Goal: Communication & Community: Answer question/provide support

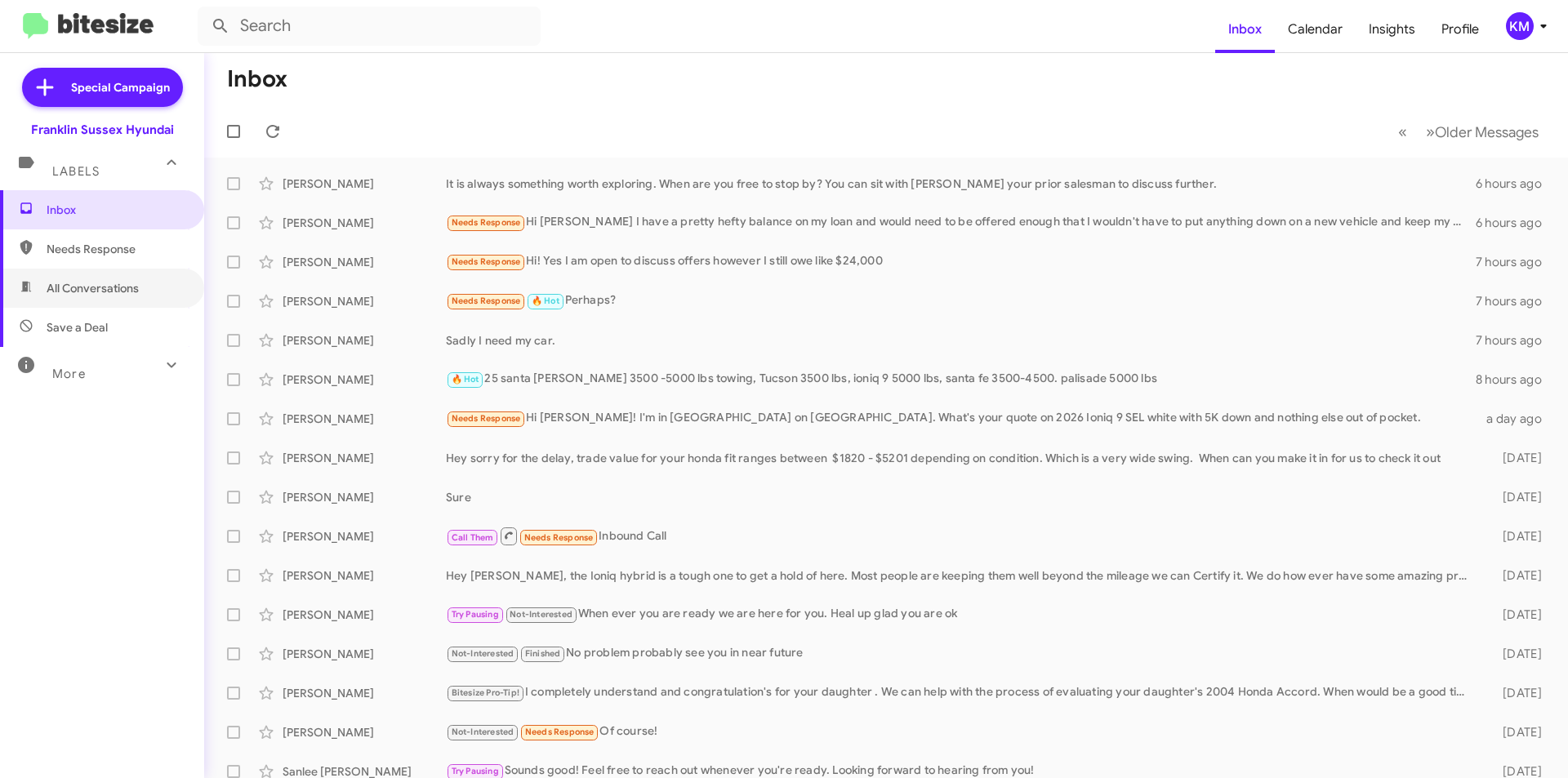
click at [106, 275] on span "All Conversations" at bounding box center [102, 288] width 204 height 39
type input "in:all-conversations"
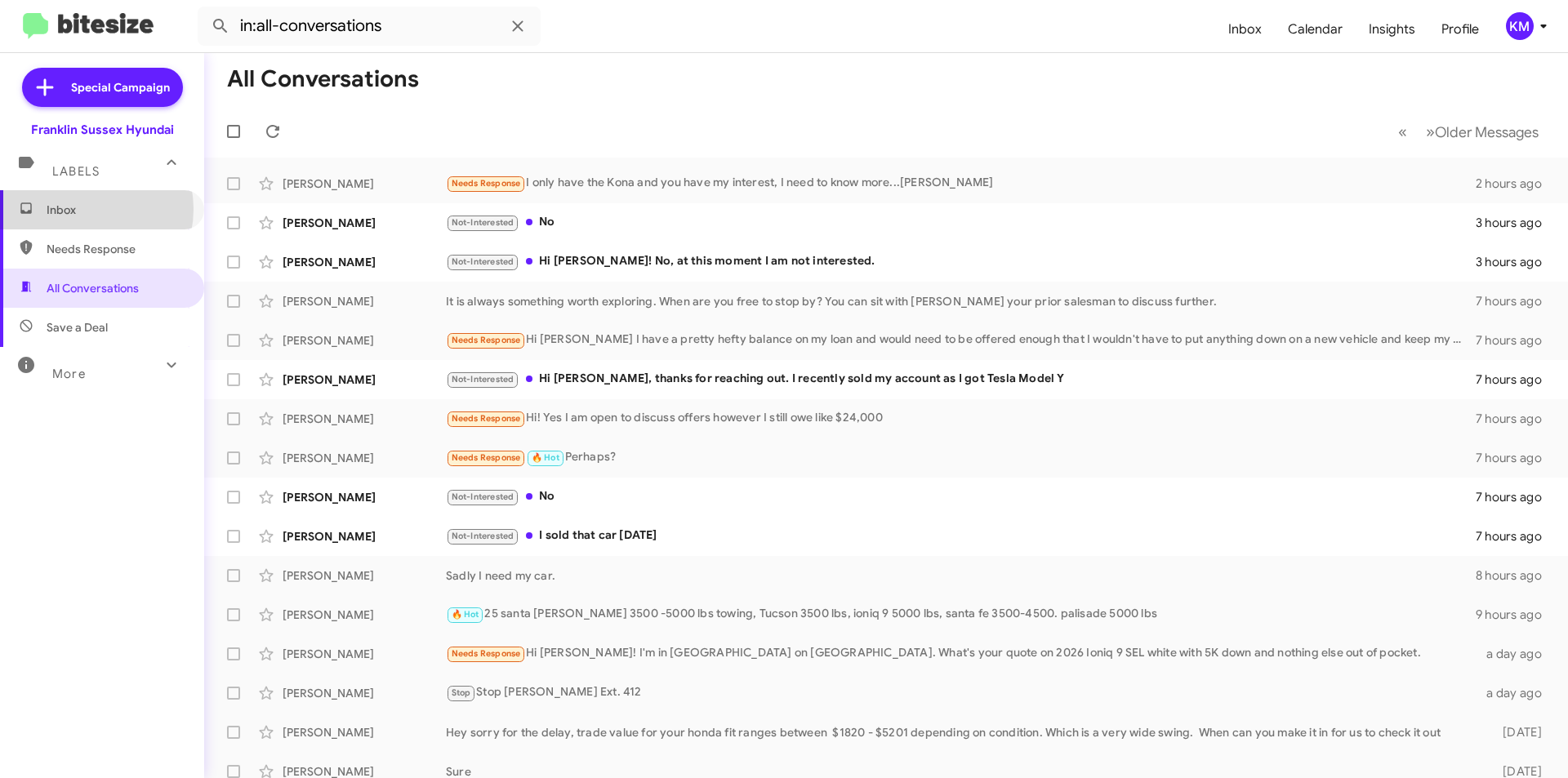
click at [81, 209] on span "Inbox" at bounding box center [116, 209] width 139 height 17
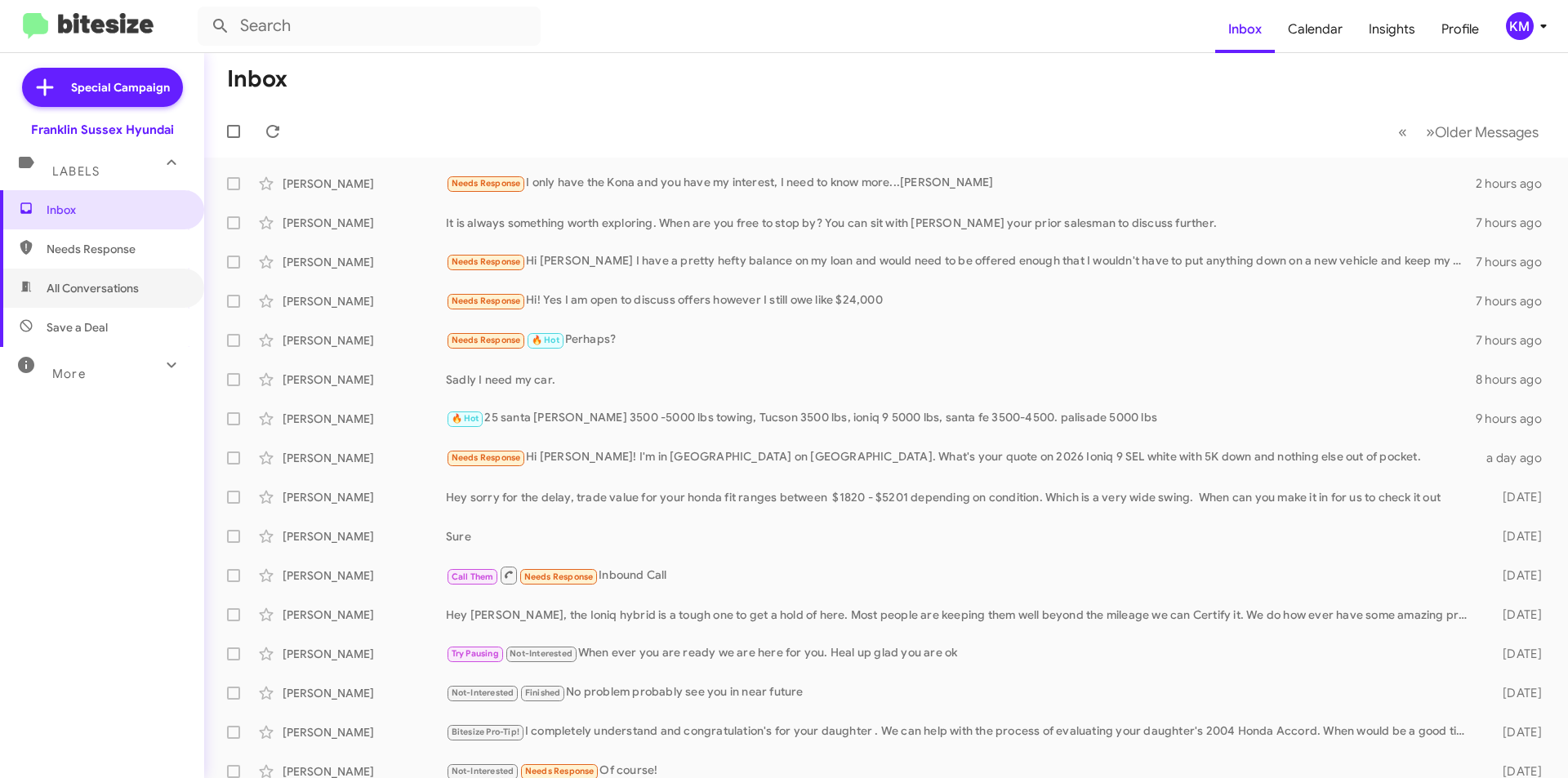
click at [114, 289] on span "All Conversations" at bounding box center [93, 288] width 92 height 17
type input "in:all-conversations"
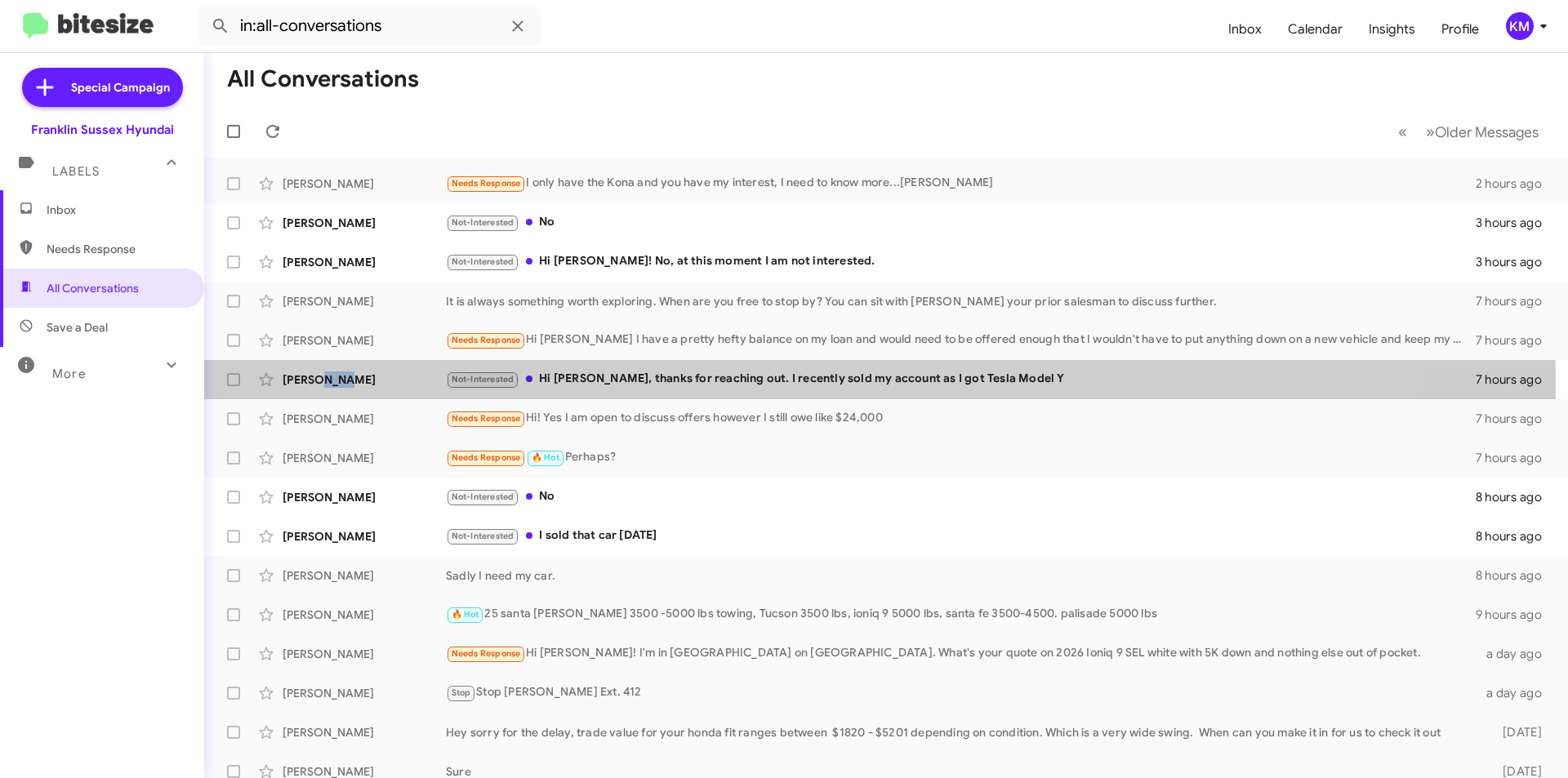
drag, startPoint x: 345, startPoint y: 383, endPoint x: 315, endPoint y: 382, distance: 30.0
click at [315, 382] on div "[PERSON_NAME]" at bounding box center [364, 379] width 163 height 17
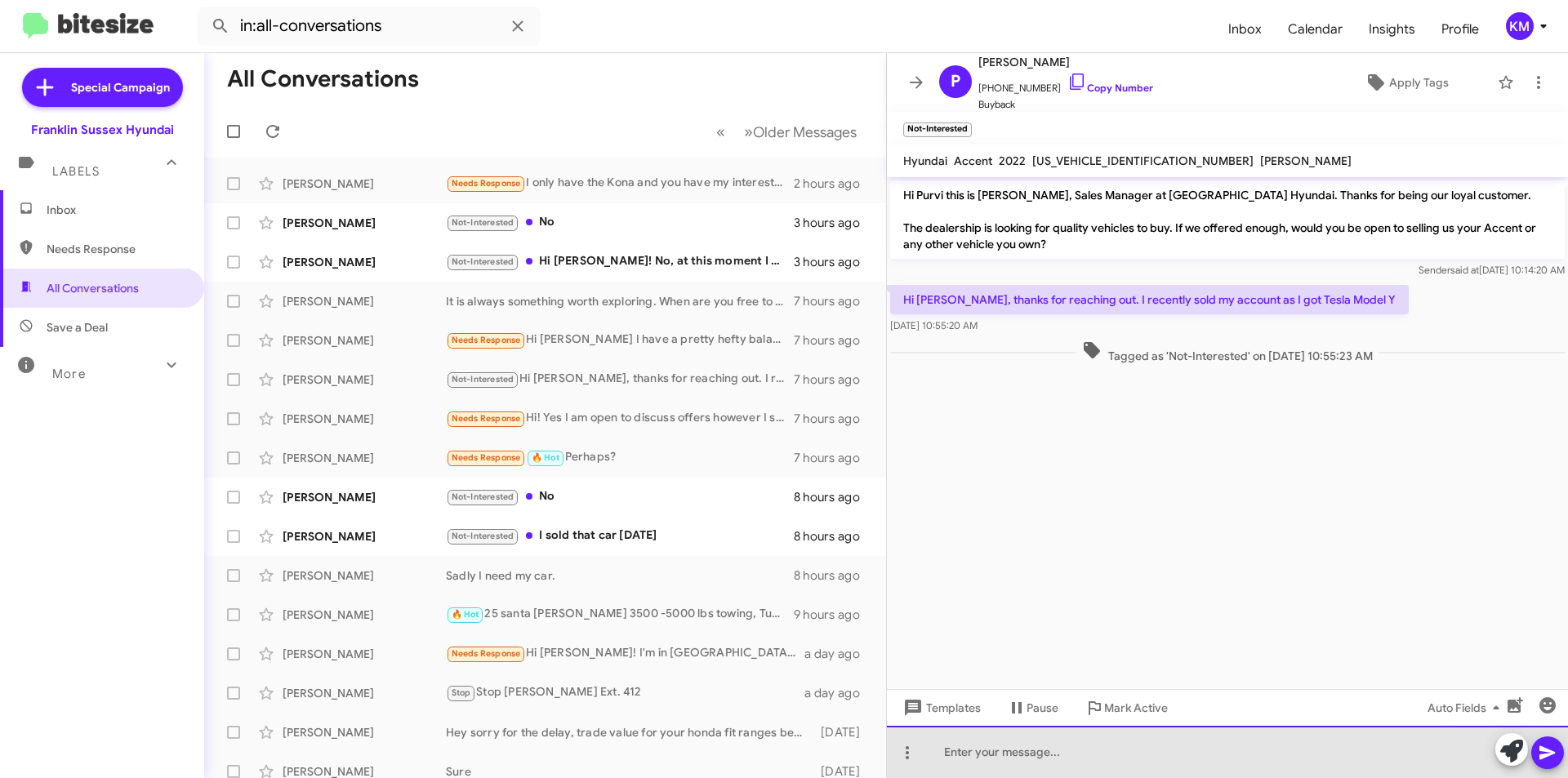
click at [988, 751] on div at bounding box center [1227, 752] width 681 height 52
